Goal: Task Accomplishment & Management: Use online tool/utility

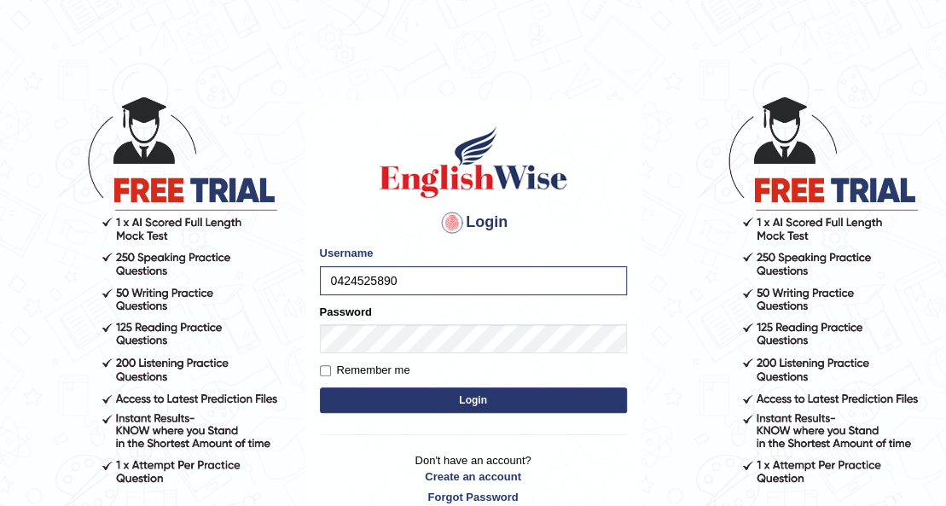
click at [536, 405] on button "Login" at bounding box center [473, 400] width 307 height 26
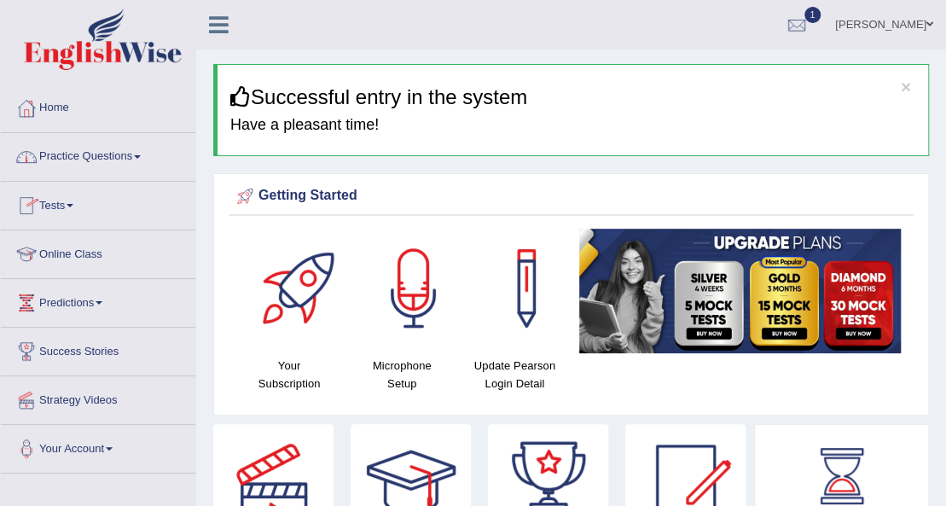
click at [65, 206] on link "Tests" at bounding box center [98, 203] width 194 height 43
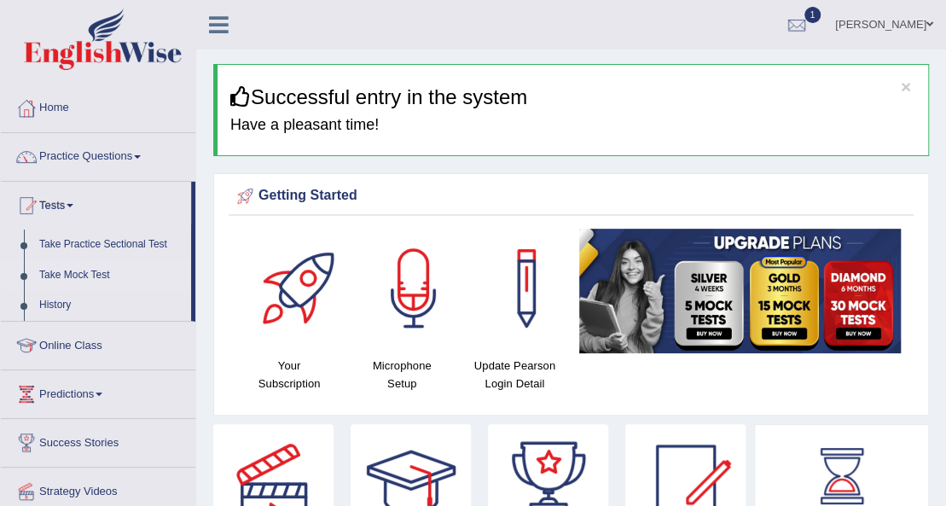
click at [65, 273] on link "Take Mock Test" at bounding box center [111, 275] width 159 height 31
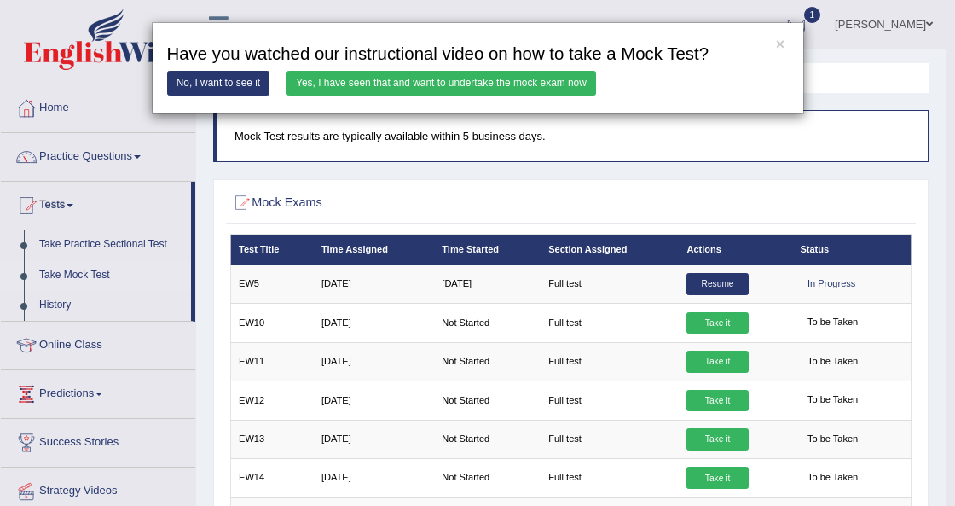
click at [447, 71] on link "Yes, I have seen that and want to undertake the mock exam now" at bounding box center [440, 83] width 309 height 25
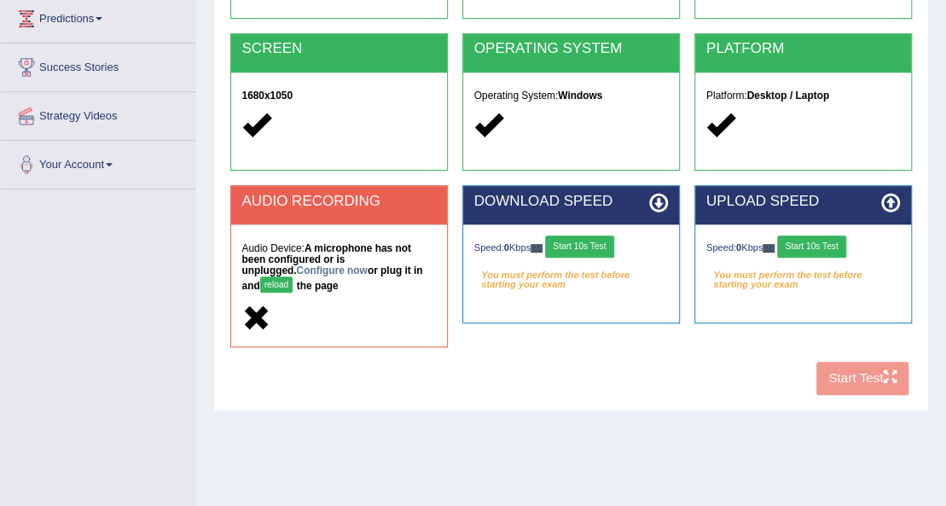
scroll to position [284, 0]
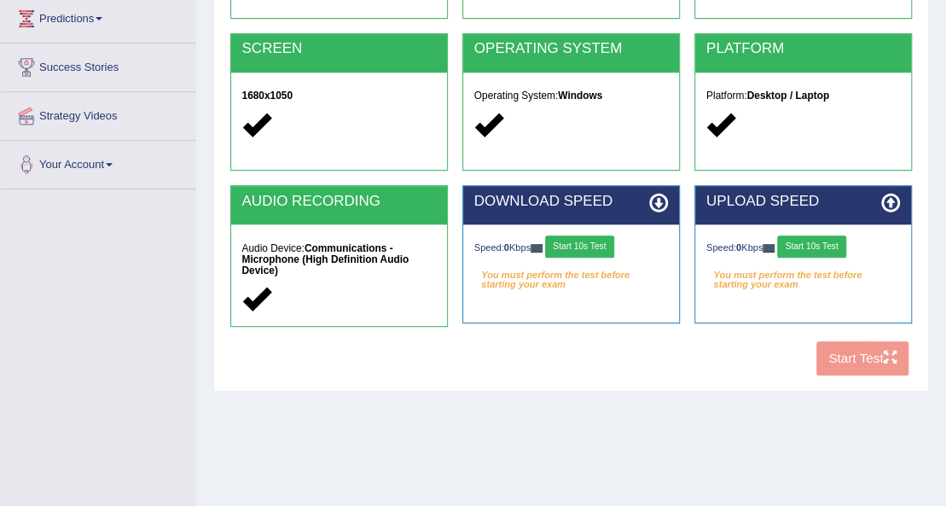
click at [581, 240] on button "Start 10s Test" at bounding box center [579, 246] width 69 height 22
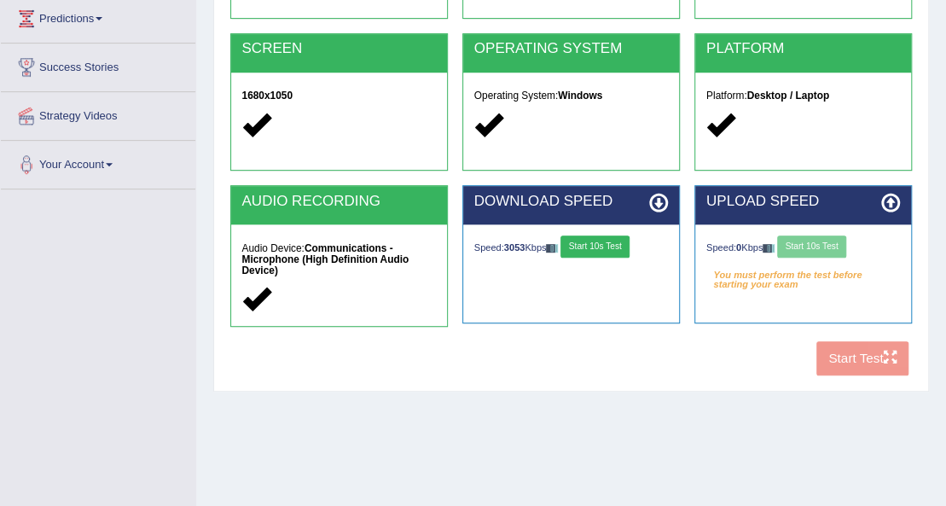
click at [843, 239] on div "Speed: 0 Kbps Start 10s Test" at bounding box center [803, 248] width 194 height 26
click at [824, 245] on div "Speed: 0 Kbps Start 10s Test" at bounding box center [803, 248] width 194 height 26
click at [828, 242] on button "Start 10s Test" at bounding box center [811, 246] width 69 height 22
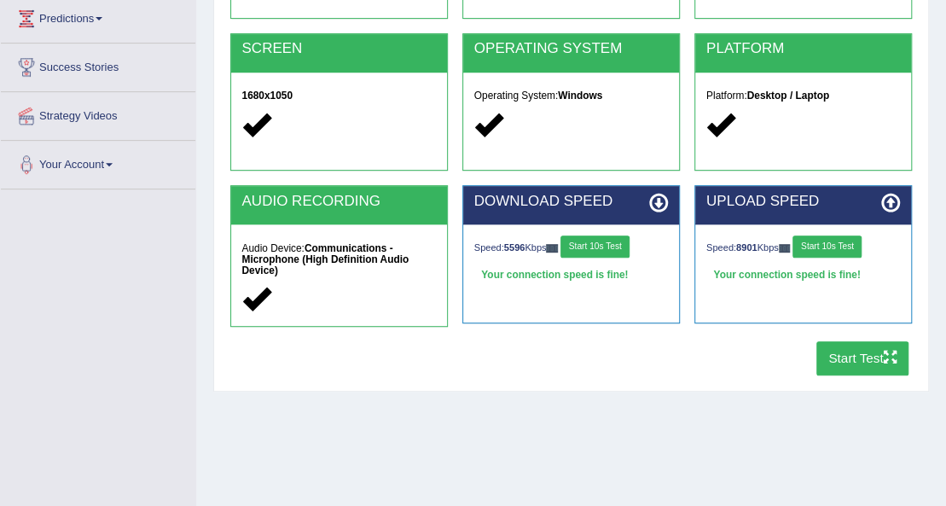
click at [850, 355] on button "Start Test" at bounding box center [862, 357] width 93 height 33
